Goal: Navigation & Orientation: Find specific page/section

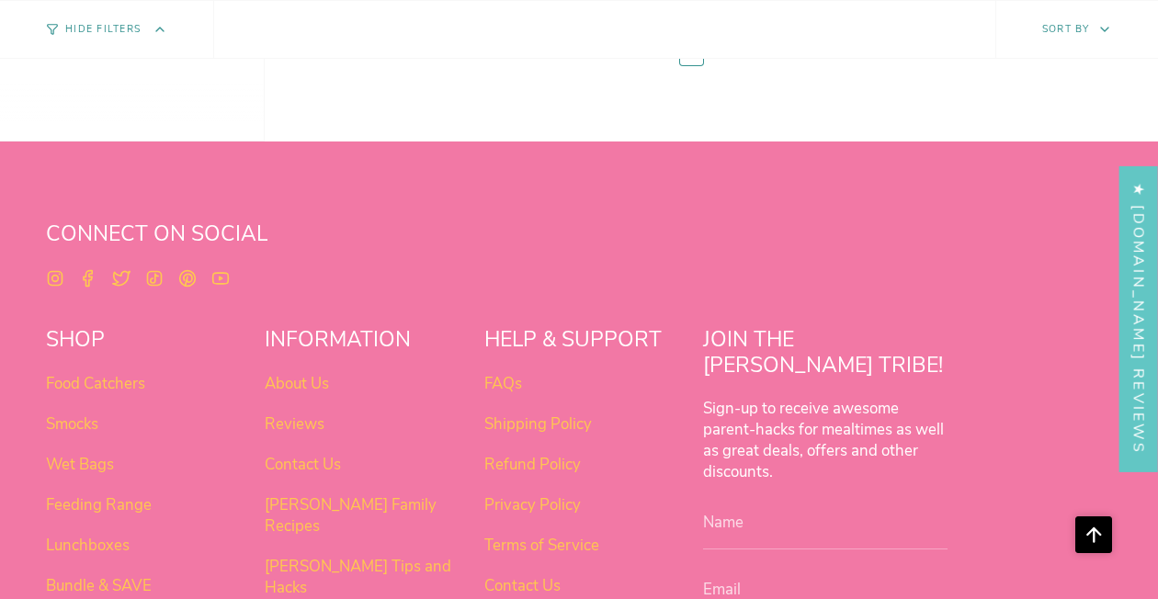
scroll to position [6883, 0]
